Goal: Navigation & Orientation: Find specific page/section

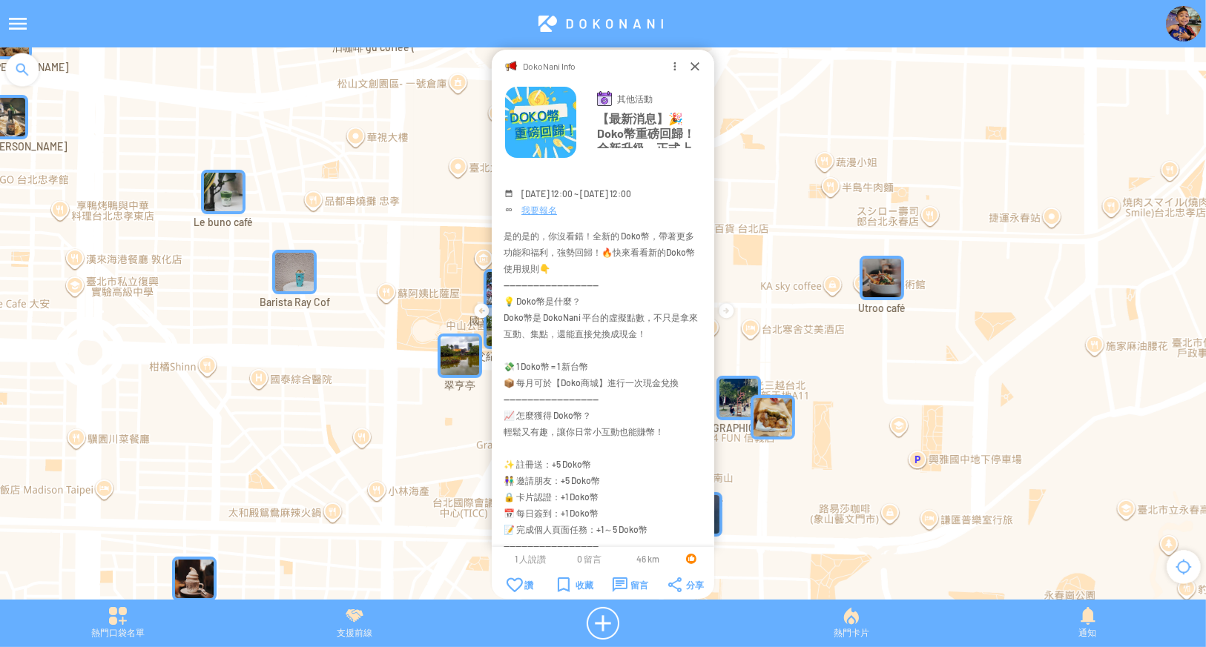
click at [21, 20] on div at bounding box center [18, 24] width 36 height 36
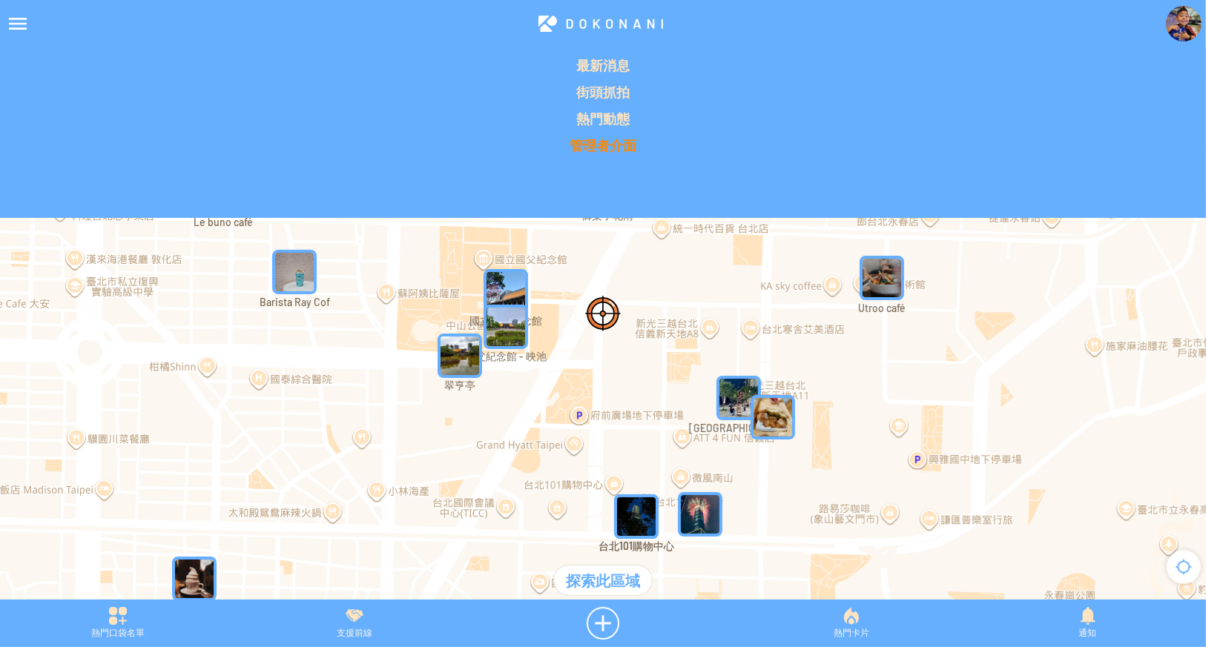
click at [592, 145] on p "管理者介面" at bounding box center [603, 145] width 1188 height 18
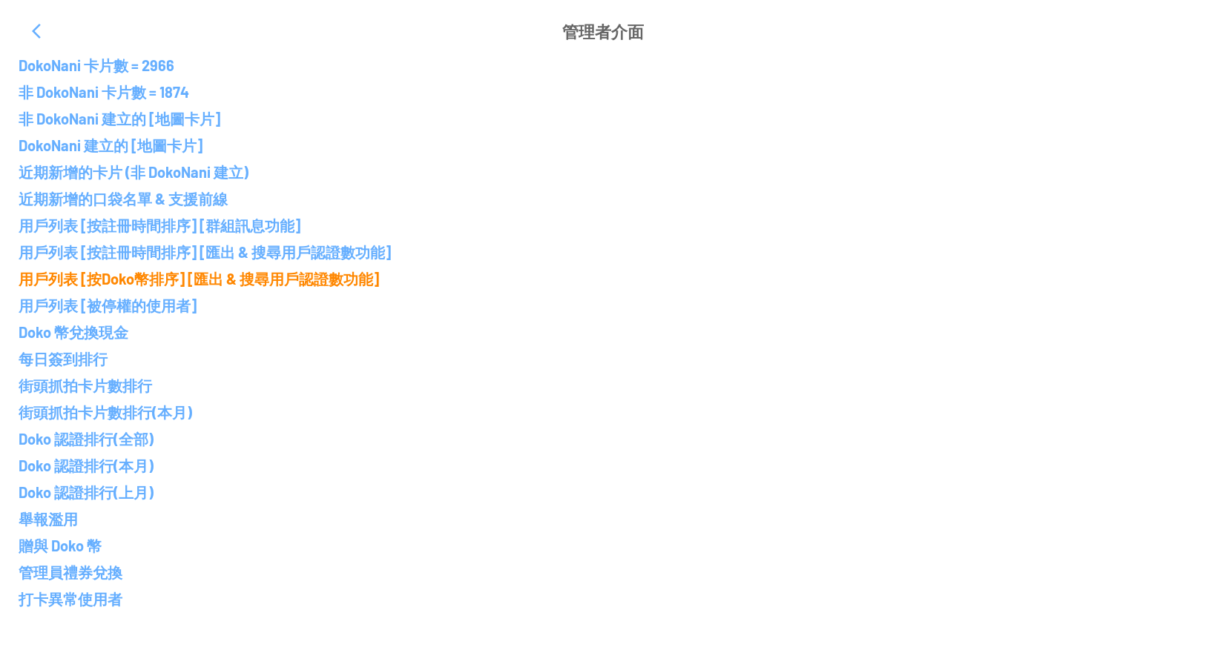
click at [175, 277] on p "用戶列表 [按Doko幣排序] [匯出 & 搜尋用戶認證數功能]" at bounding box center [603, 279] width 1168 height 18
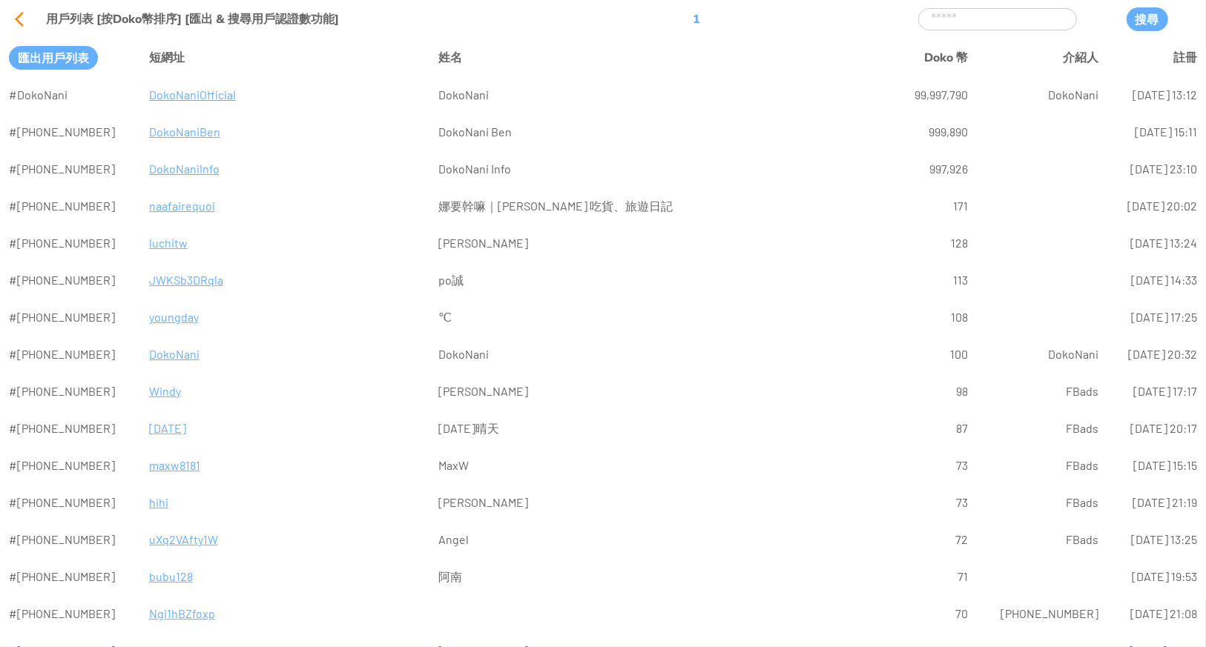
click at [1, 19] on div at bounding box center [19, 19] width 36 height 36
click at [22, 17] on div at bounding box center [19, 19] width 36 height 36
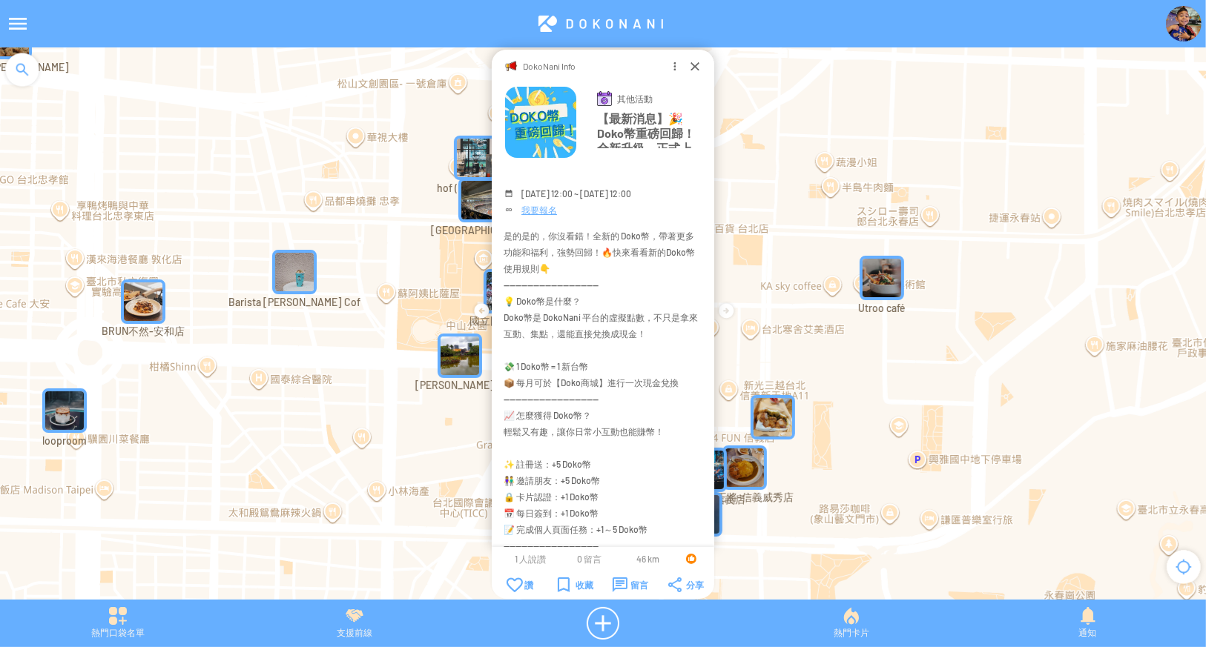
click at [848, 621] on div "熱門口袋名單 支援前線 熱門卡片 通知" at bounding box center [603, 623] width 1206 height 47
click at [850, 617] on div "熱門卡片" at bounding box center [851, 623] width 237 height 33
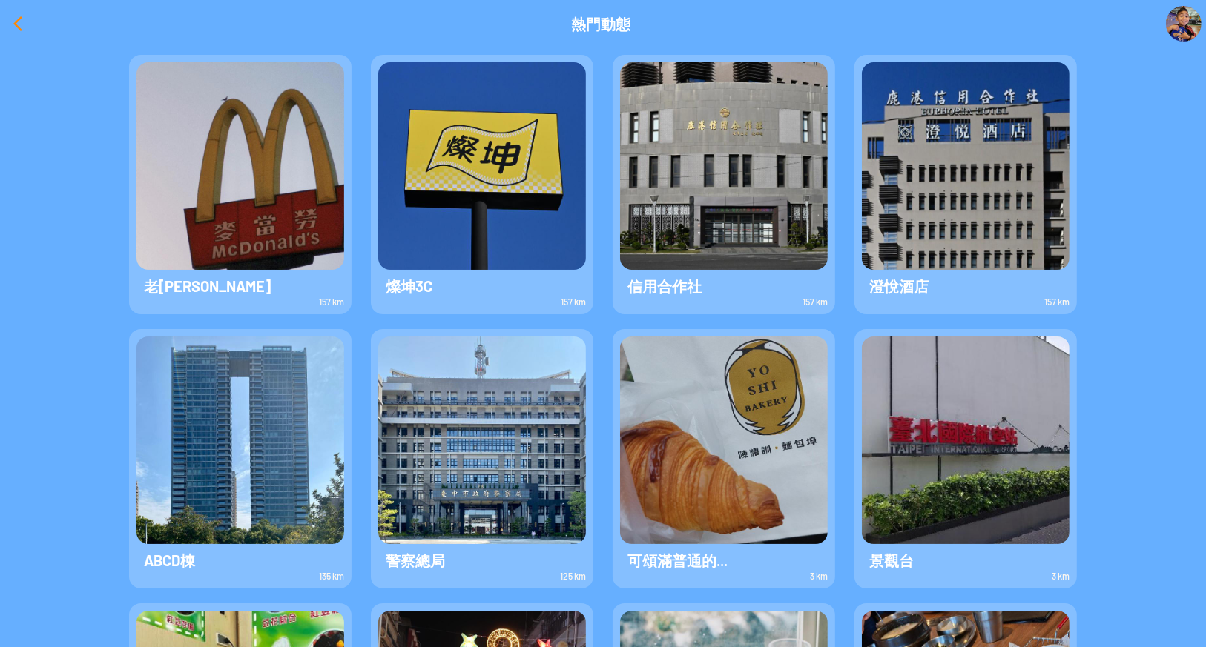
click at [10, 21] on div at bounding box center [18, 24] width 36 height 36
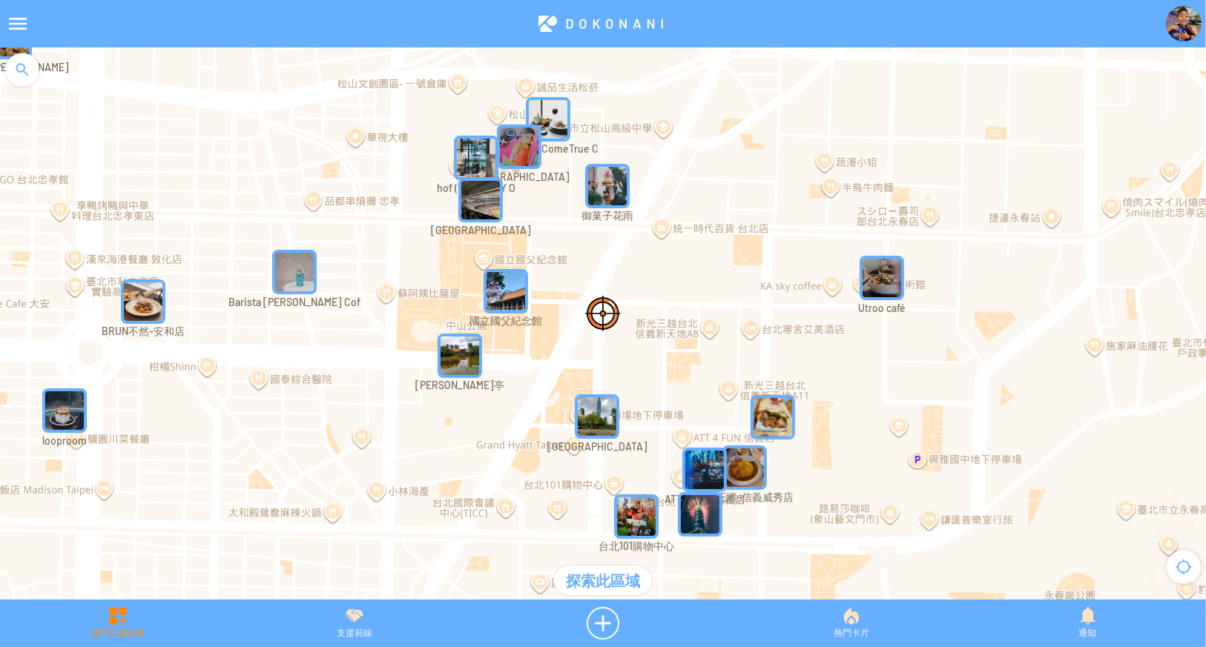
click at [104, 621] on div "熱門口袋名單" at bounding box center [118, 623] width 237 height 33
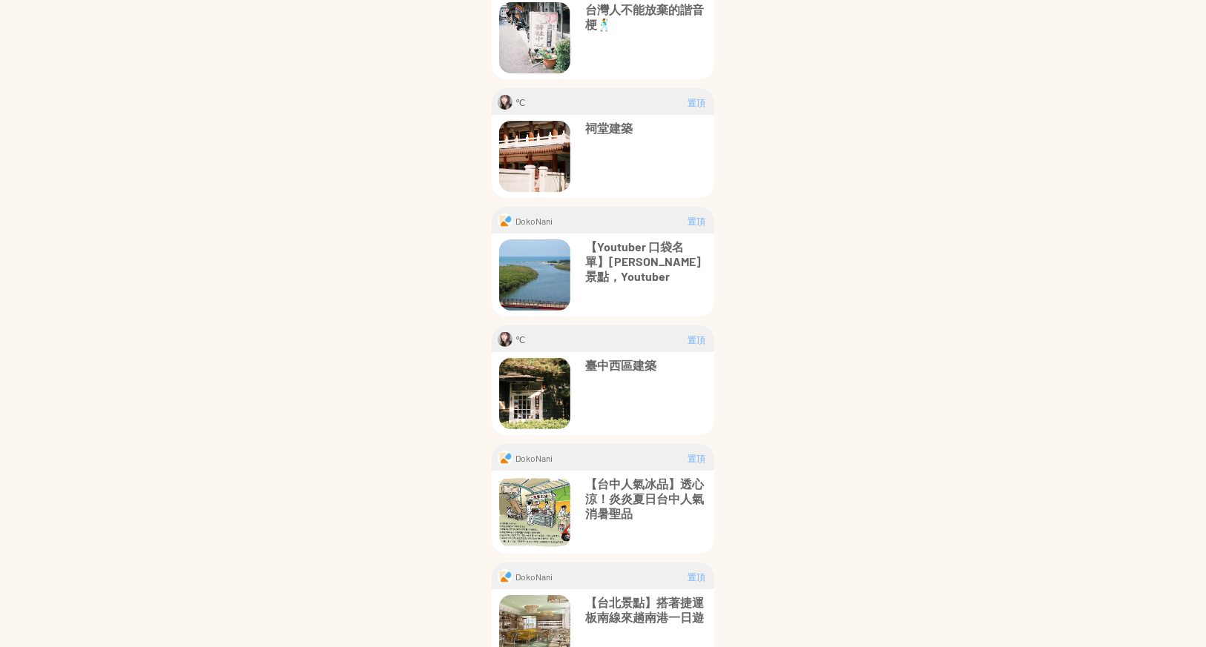
scroll to position [247, 0]
